Goal: Information Seeking & Learning: Check status

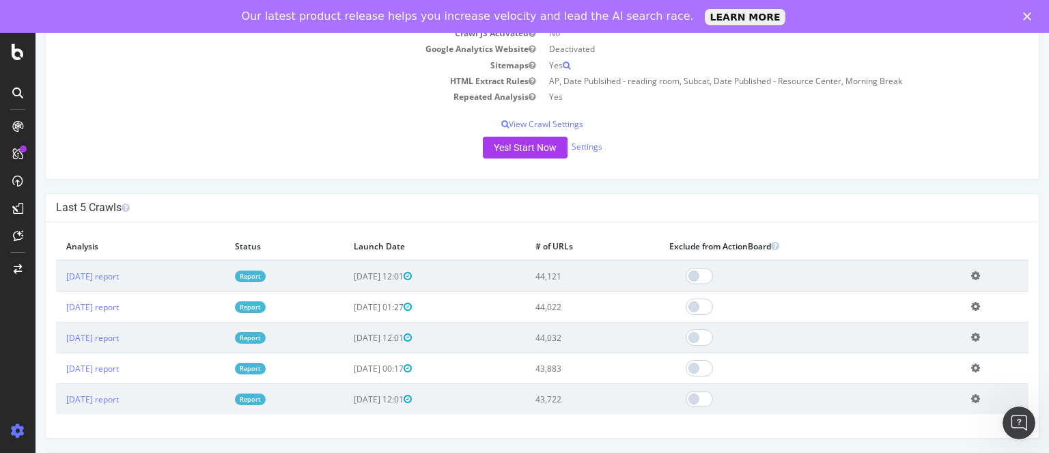
scroll to position [258, 0]
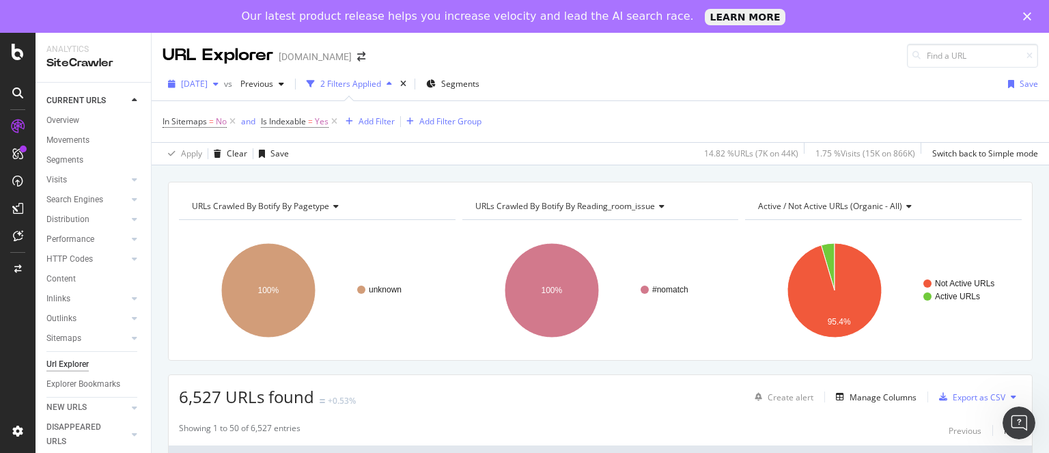
click at [208, 84] on span "[DATE]" at bounding box center [194, 84] width 27 height 12
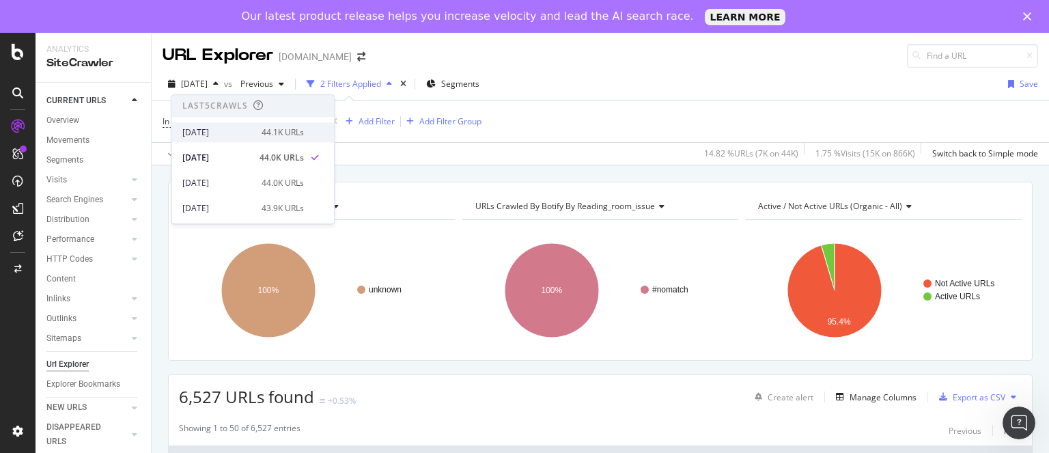
click at [240, 130] on div "[DATE]" at bounding box center [217, 132] width 71 height 12
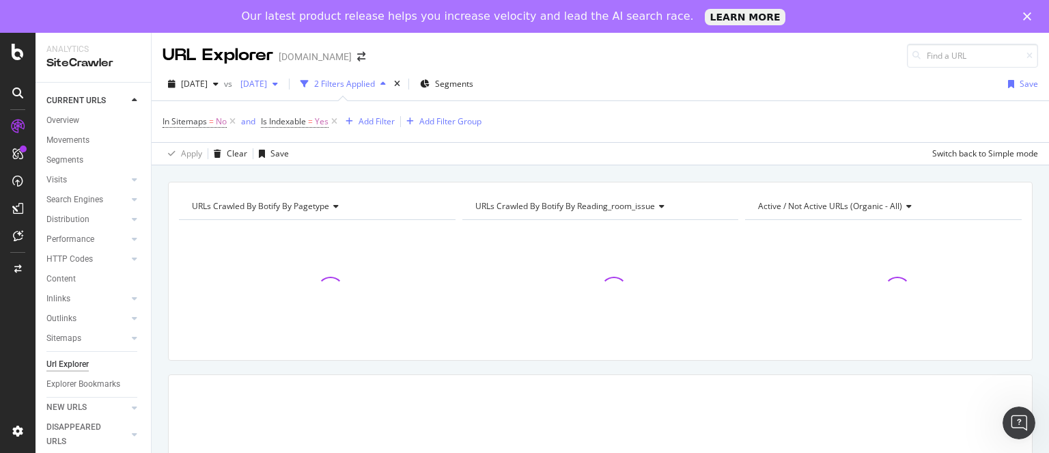
click at [284, 91] on div "[DATE]" at bounding box center [259, 84] width 49 height 20
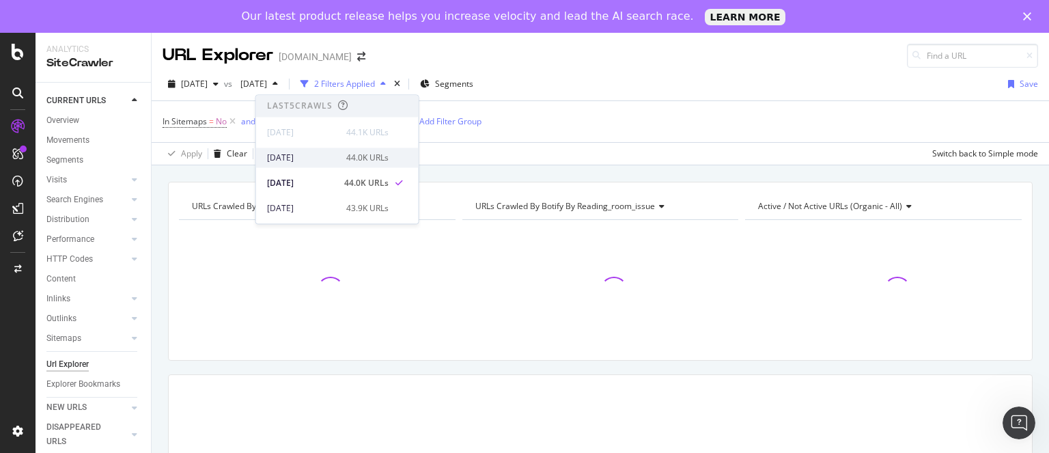
click at [320, 157] on div "[DATE]" at bounding box center [302, 158] width 71 height 12
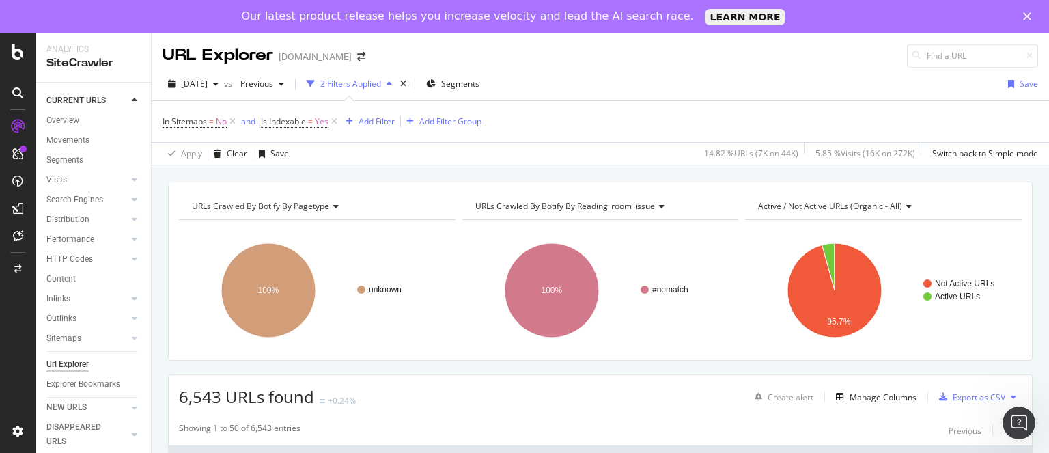
click at [200, 398] on span "6,543 URLs found" at bounding box center [246, 396] width 135 height 23
copy span "6,543"
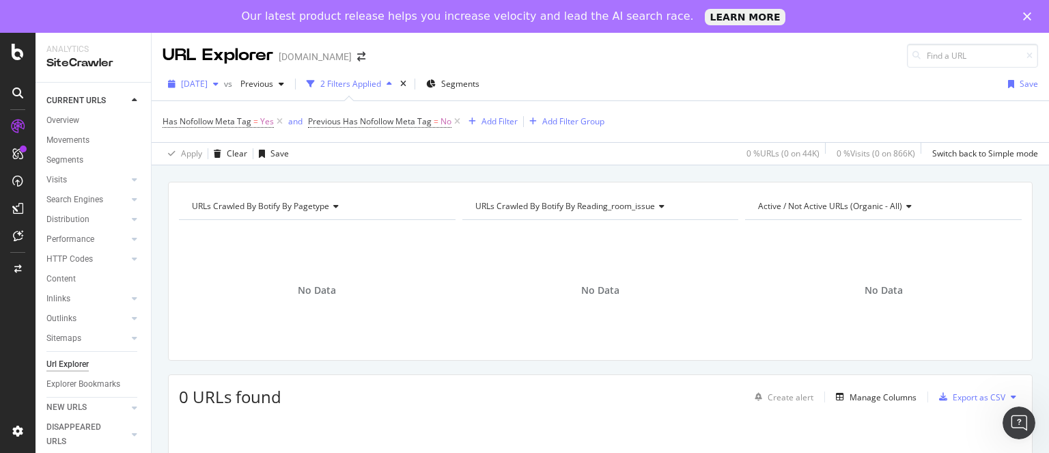
click at [208, 79] on span "[DATE]" at bounding box center [194, 84] width 27 height 12
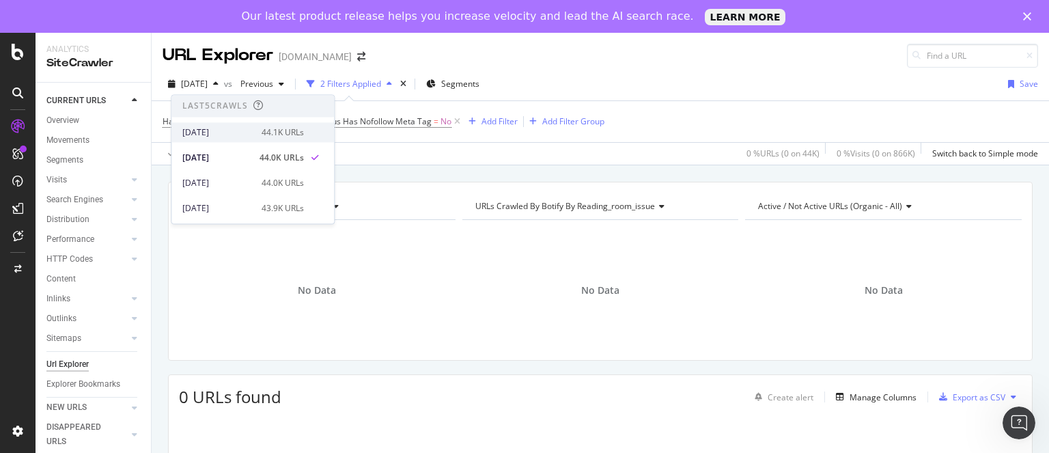
click at [229, 126] on div "[DATE]" at bounding box center [217, 132] width 71 height 12
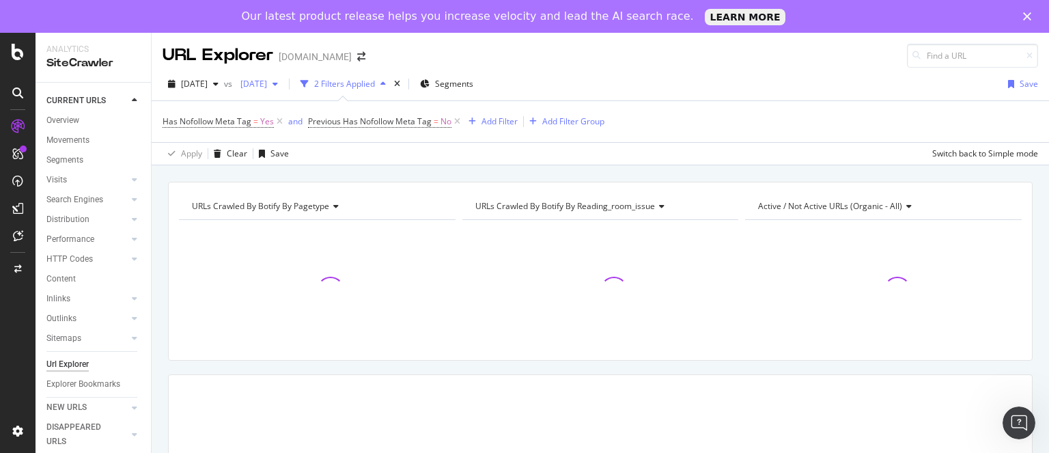
click at [267, 79] on span "[DATE]" at bounding box center [251, 84] width 32 height 12
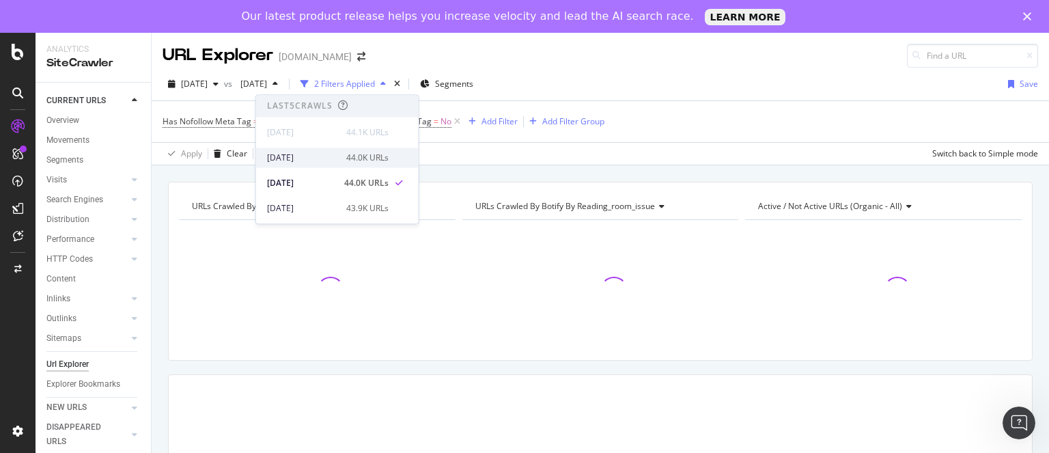
click at [311, 156] on div "[DATE]" at bounding box center [302, 158] width 71 height 12
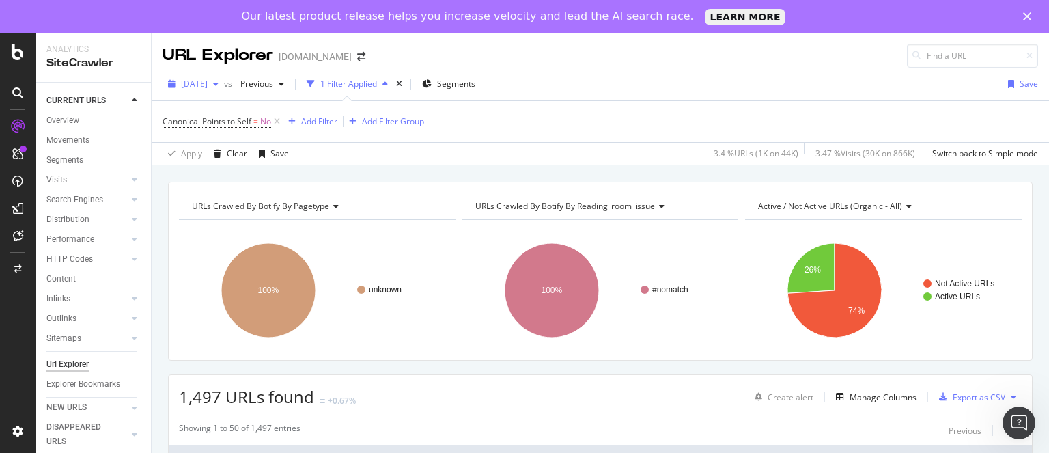
click at [208, 87] on span "[DATE]" at bounding box center [194, 84] width 27 height 12
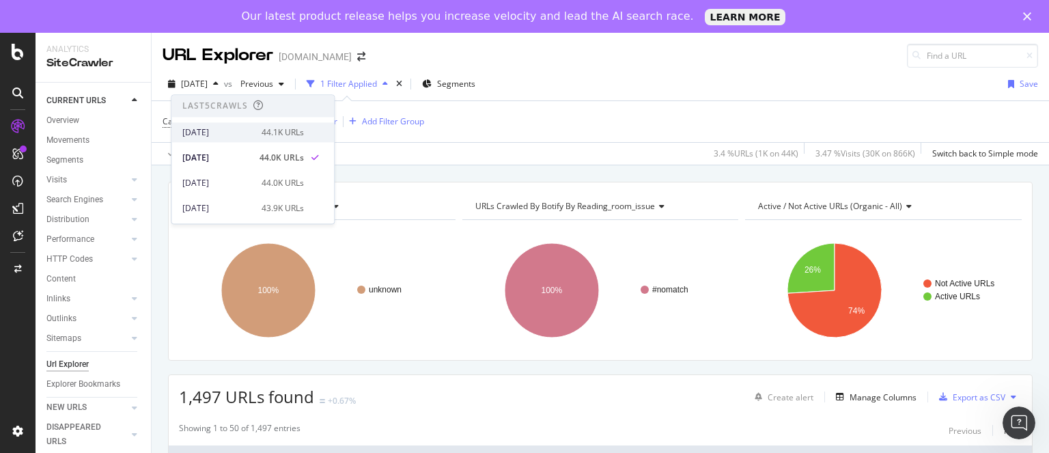
click at [230, 137] on div "[DATE]" at bounding box center [217, 132] width 71 height 12
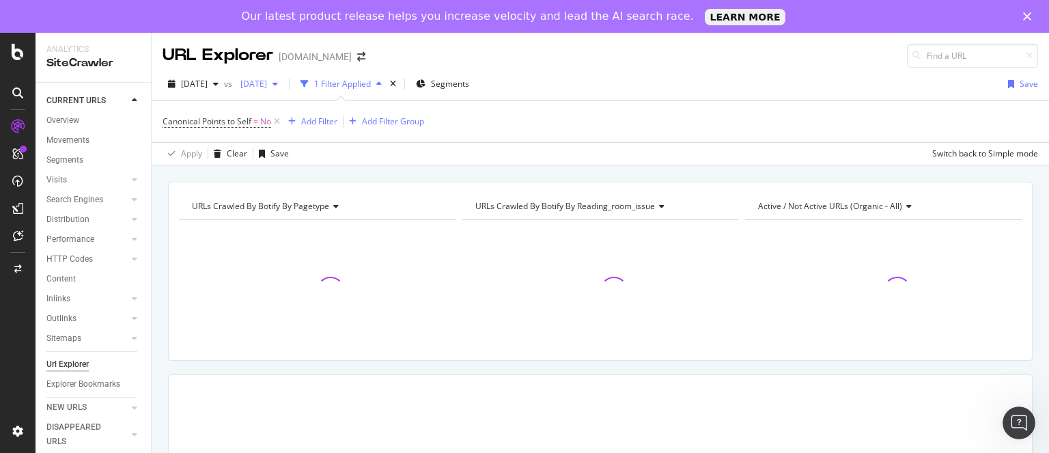
click at [267, 84] on span "[DATE]" at bounding box center [251, 84] width 32 height 12
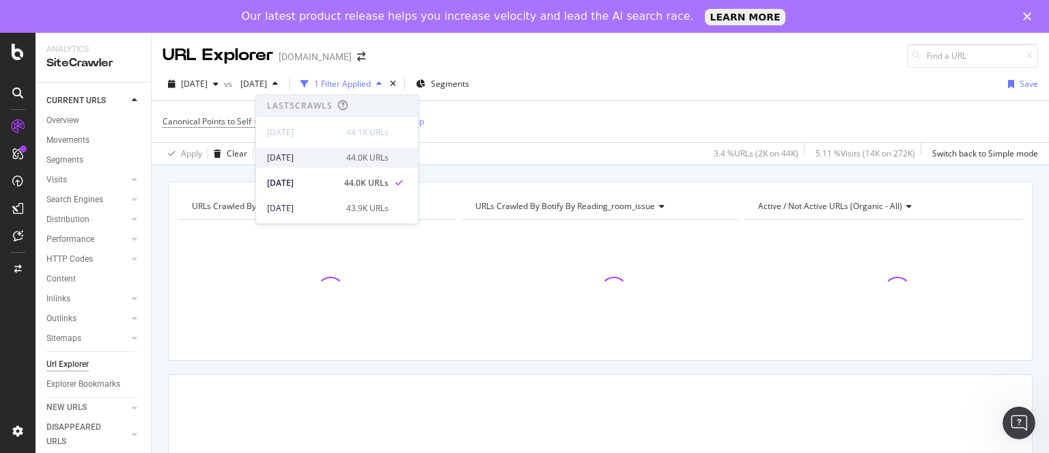
click at [309, 163] on div "[DATE]" at bounding box center [302, 158] width 71 height 12
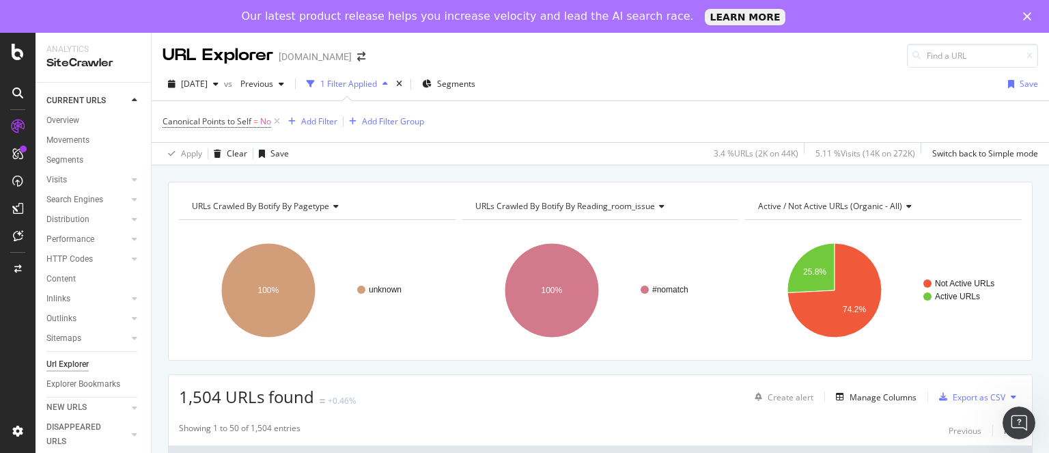
click at [203, 395] on span "1,504 URLs found" at bounding box center [246, 396] width 135 height 23
copy span "1,504"
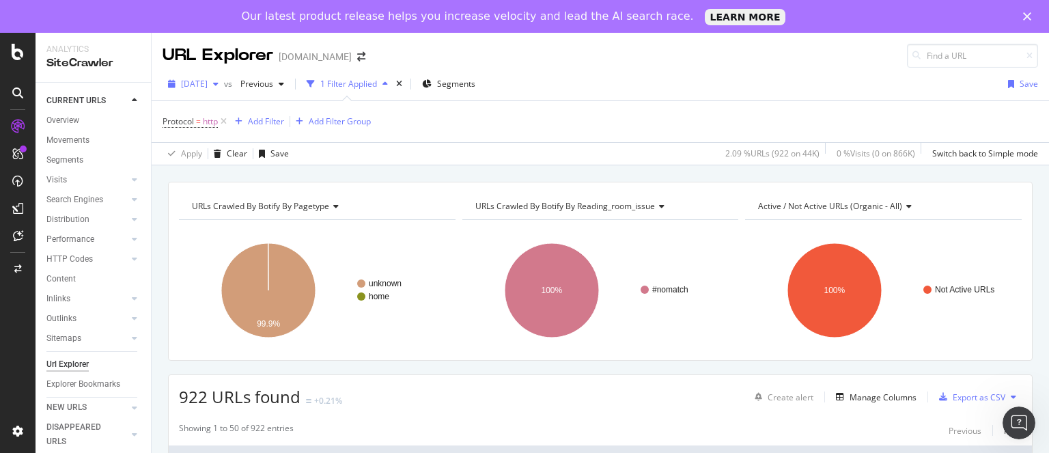
click at [224, 89] on div "[DATE]" at bounding box center [193, 84] width 61 height 20
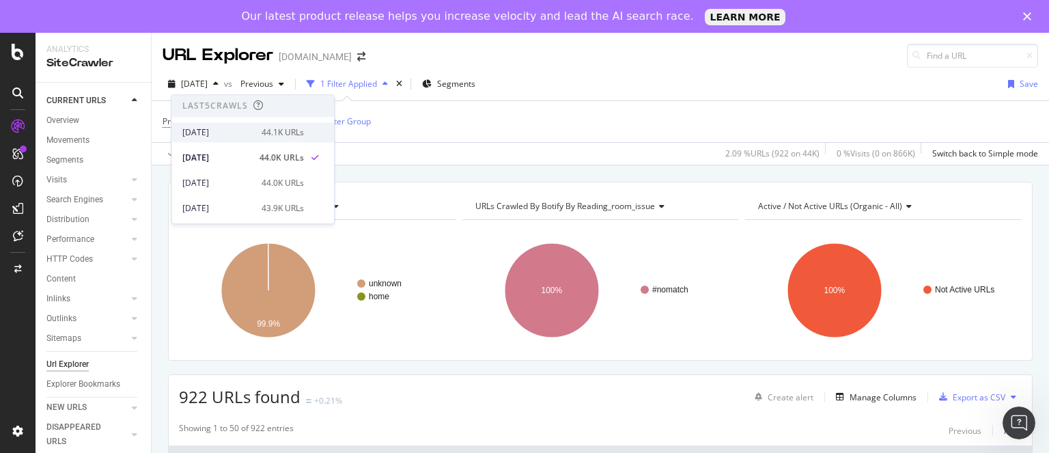
click at [230, 132] on div "[DATE]" at bounding box center [217, 132] width 71 height 12
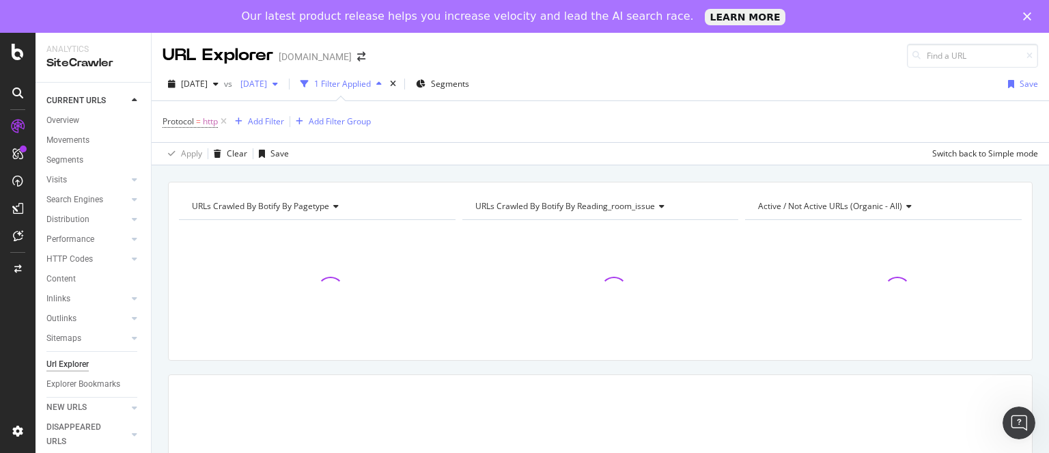
click at [267, 78] on span "[DATE]" at bounding box center [251, 84] width 32 height 12
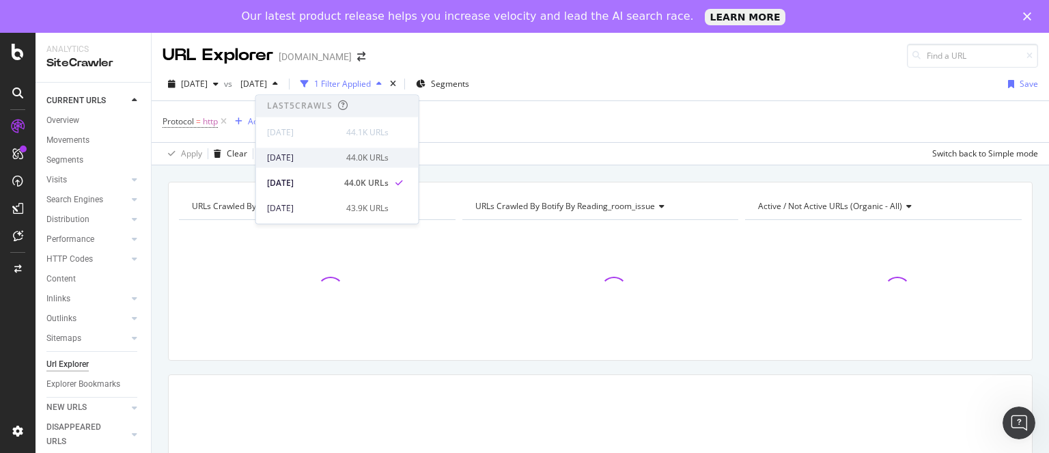
click at [307, 158] on div "[DATE]" at bounding box center [302, 158] width 71 height 12
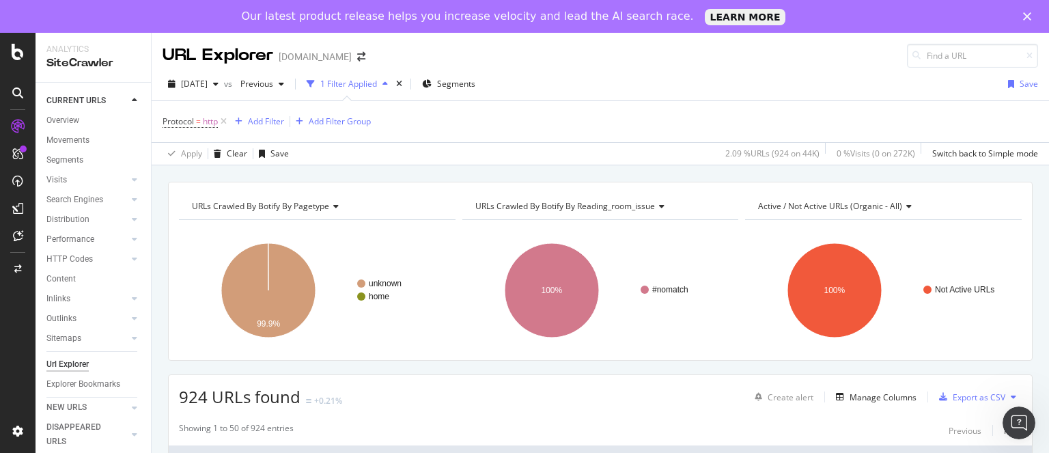
click at [194, 397] on span "924 URLs found" at bounding box center [240, 396] width 122 height 23
copy span "924"
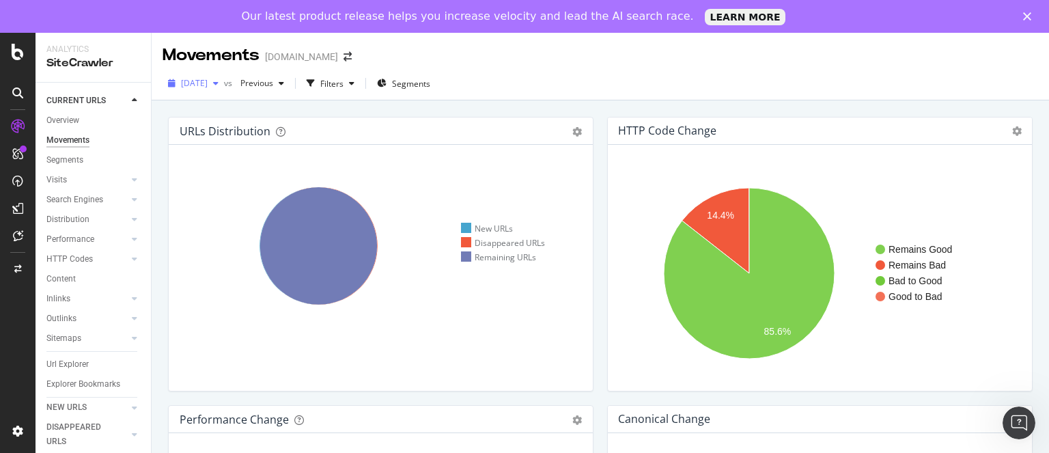
click at [208, 87] on span "[DATE]" at bounding box center [194, 83] width 27 height 12
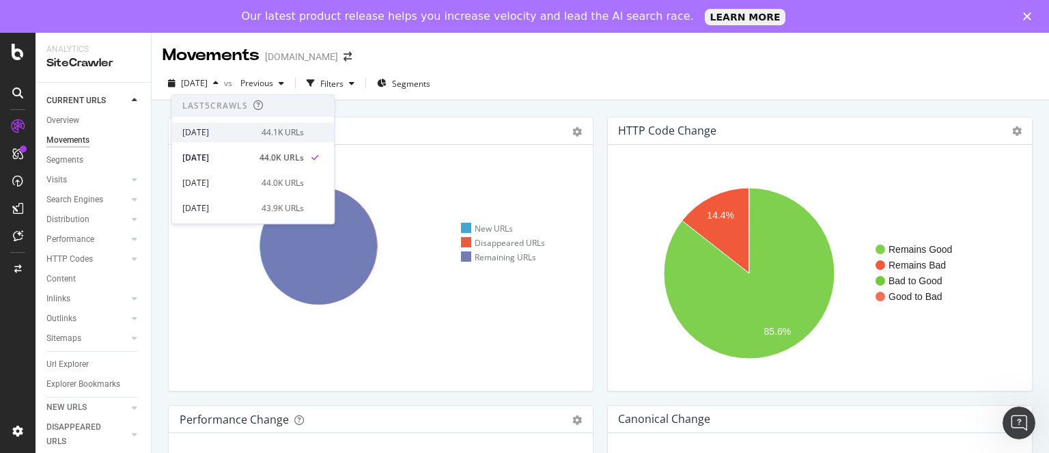
click at [235, 135] on div "[DATE]" at bounding box center [217, 132] width 71 height 12
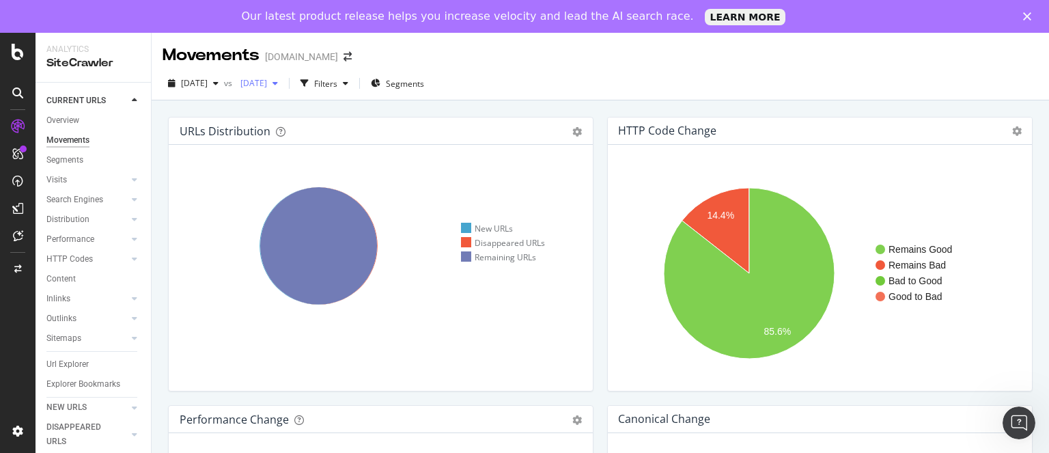
click at [284, 83] on div "button" at bounding box center [275, 83] width 16 height 8
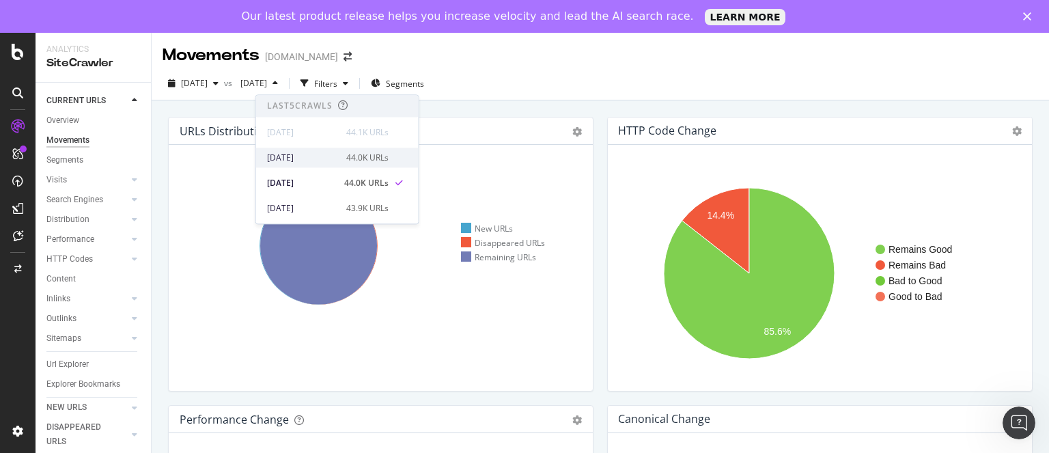
click at [331, 158] on div "[DATE]" at bounding box center [302, 158] width 71 height 12
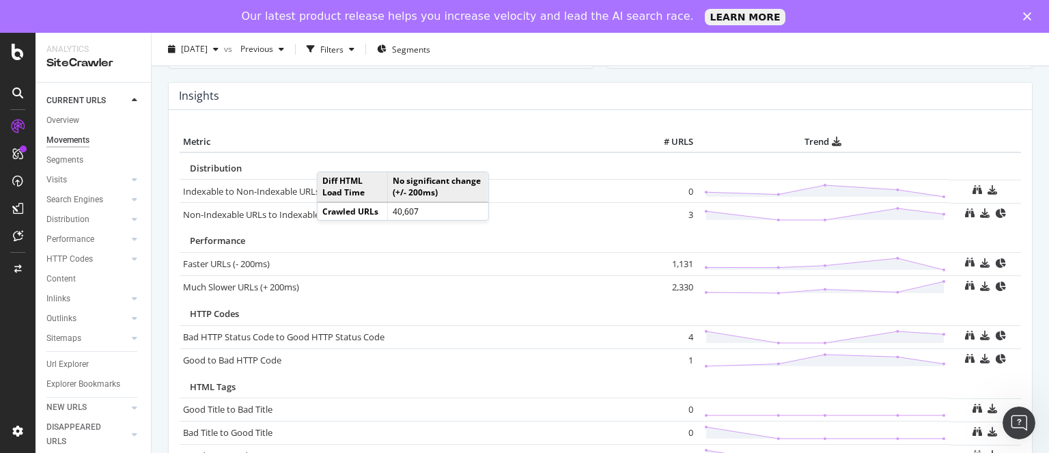
scroll to position [615, 0]
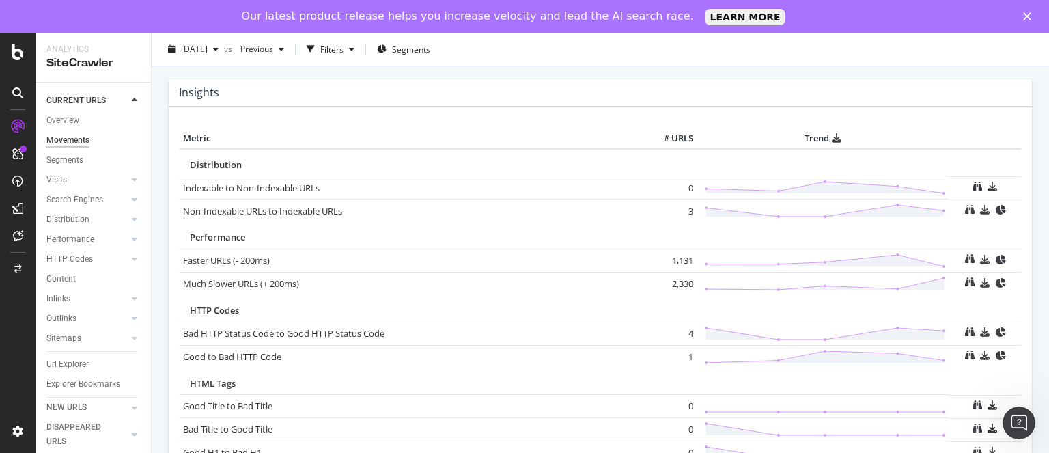
click at [678, 259] on td "1,131" at bounding box center [669, 260] width 55 height 23
copy td "1,131"
click at [679, 284] on td "2,330" at bounding box center [669, 283] width 55 height 23
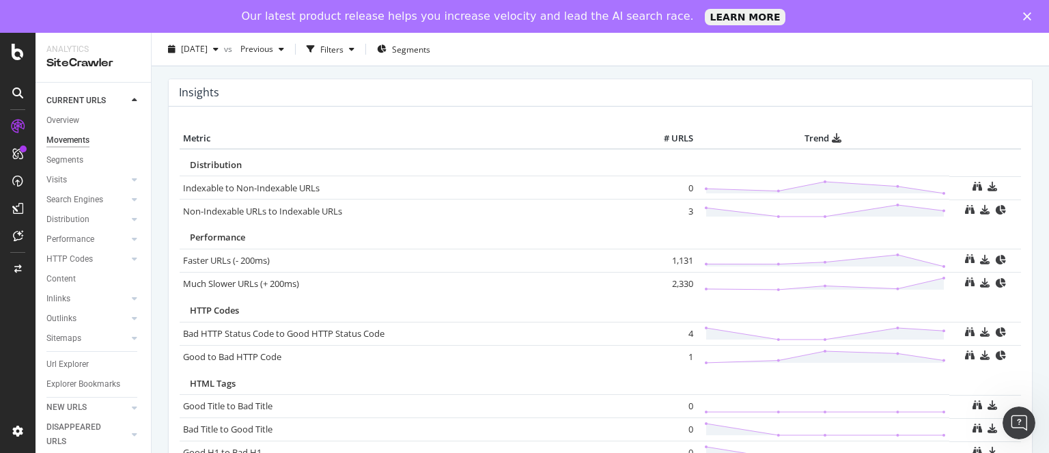
copy td "2,330"
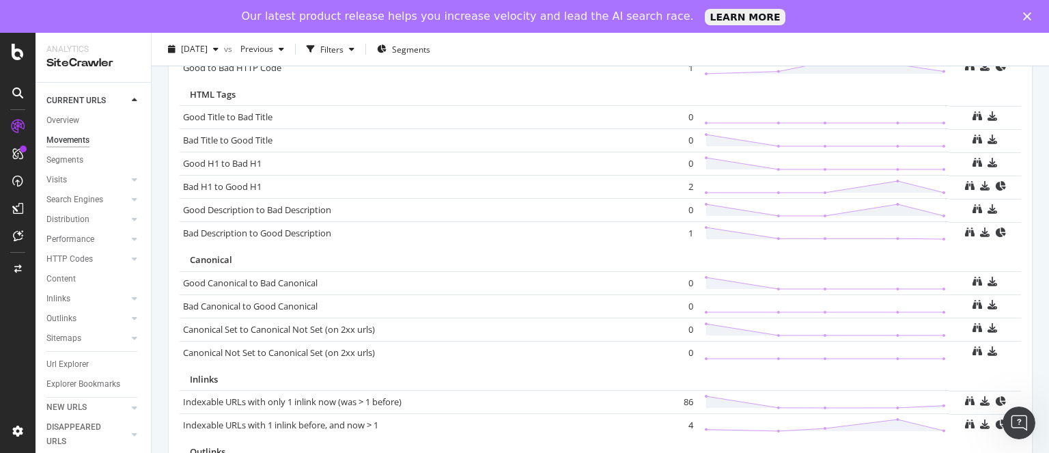
scroll to position [996, 0]
